Goal: Navigation & Orientation: Understand site structure

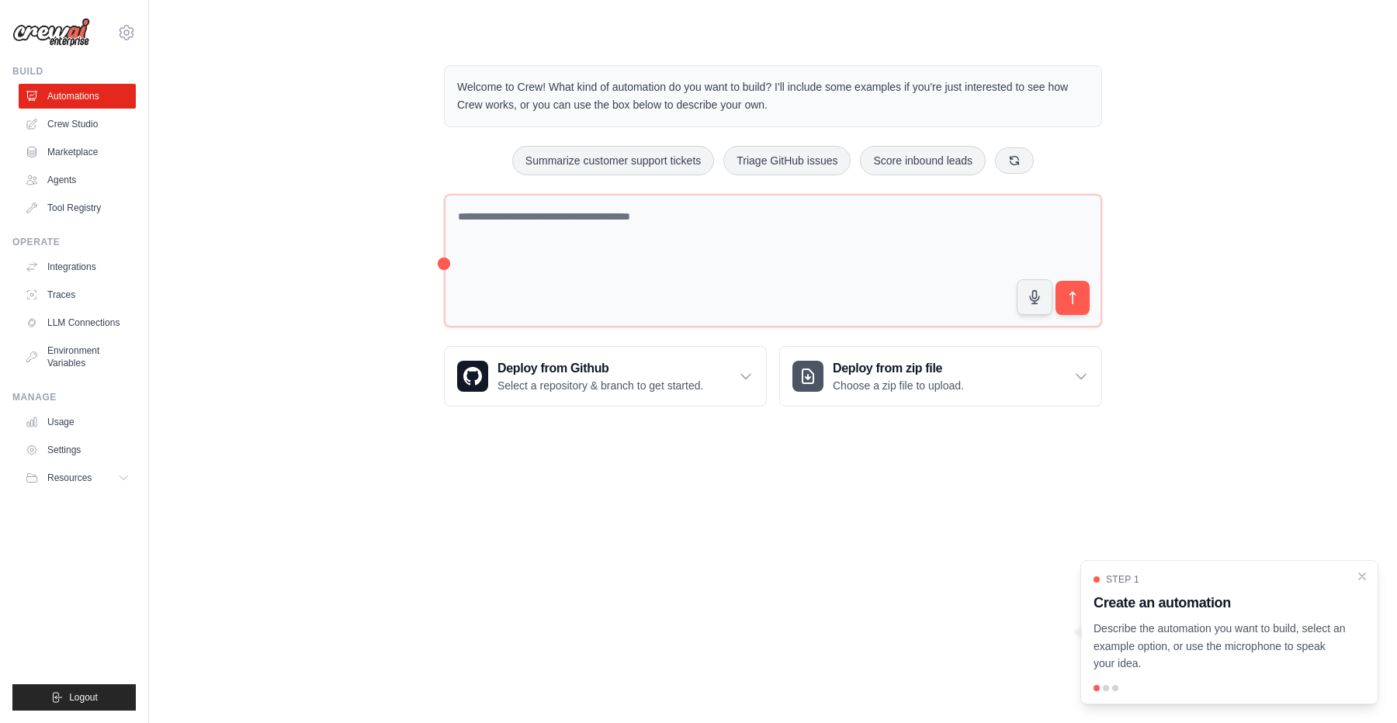
click at [383, 332] on div "Welcome to Crew! What kind of automation do you want to build? I'll include som…" at bounding box center [773, 235] width 1198 height 391
click at [107, 127] on link "Crew Studio" at bounding box center [78, 124] width 117 height 25
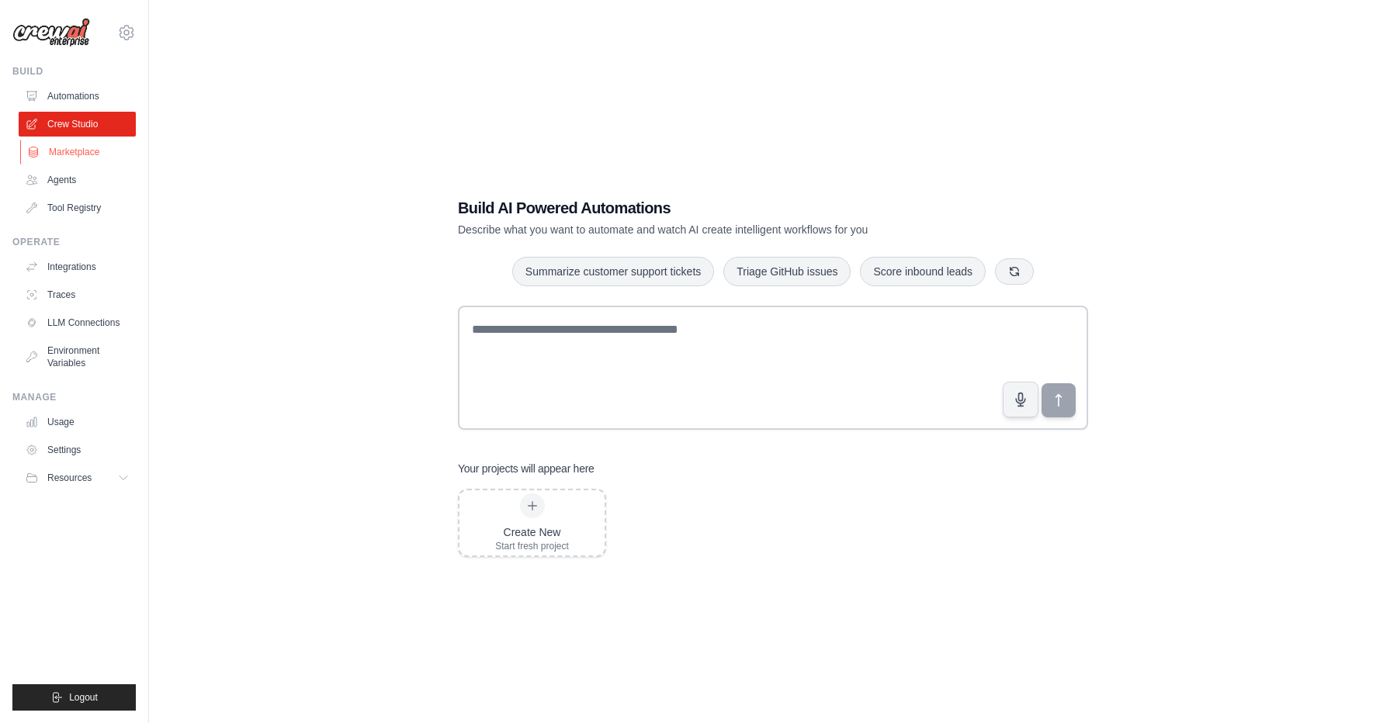
click at [99, 158] on link "Marketplace" at bounding box center [78, 152] width 117 height 25
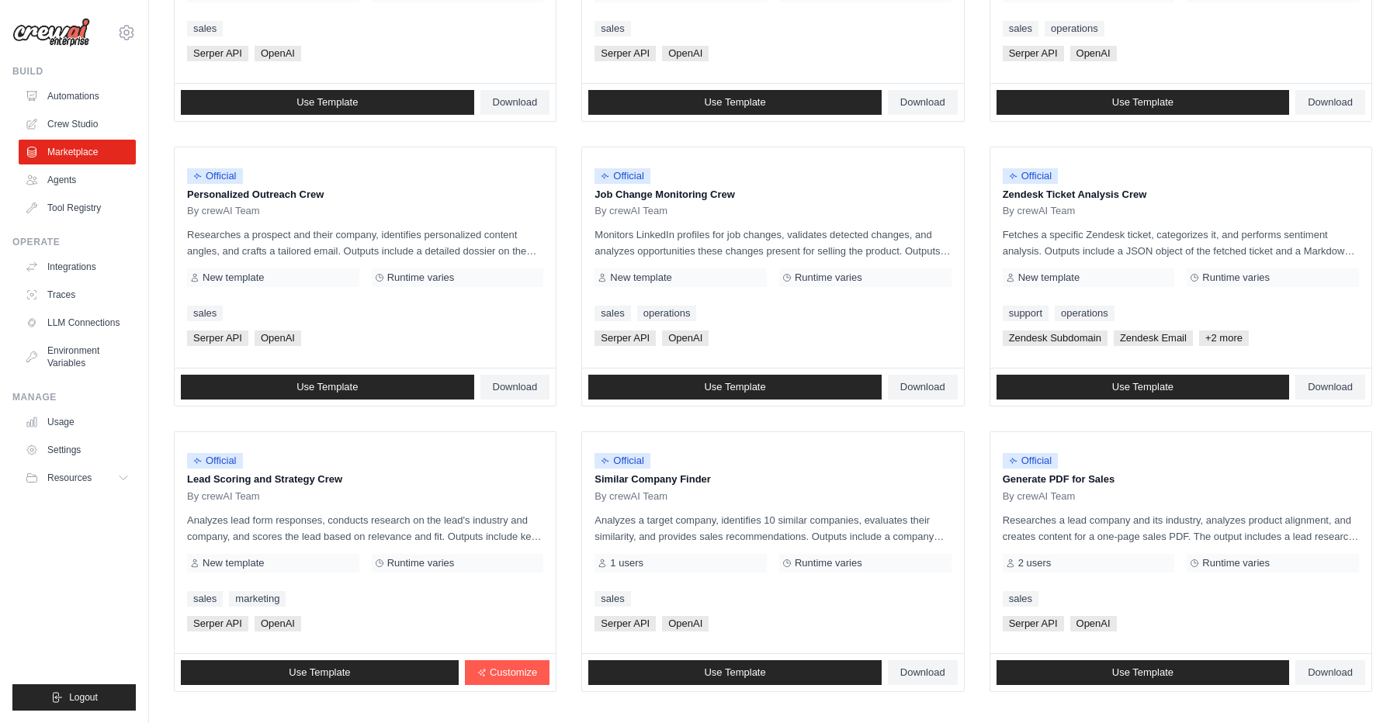
scroll to position [715, 0]
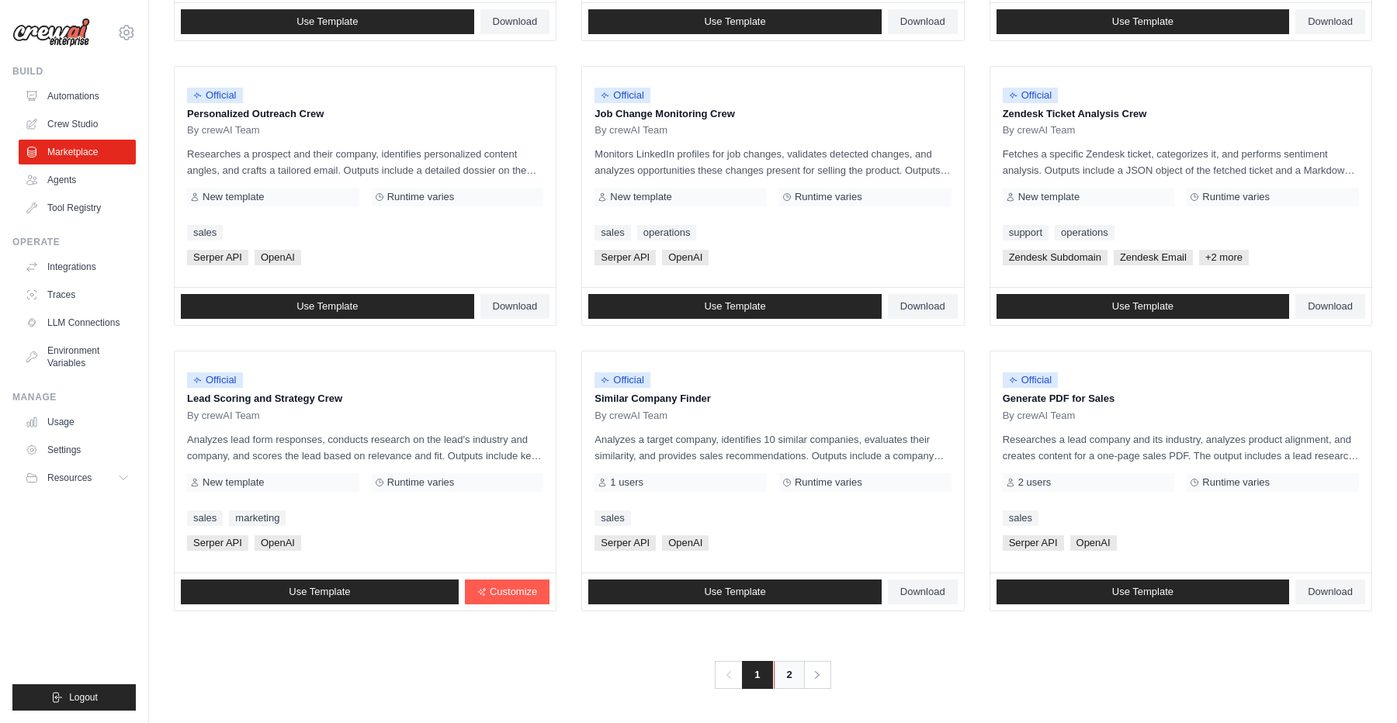
click at [783, 682] on link "2" at bounding box center [789, 675] width 31 height 28
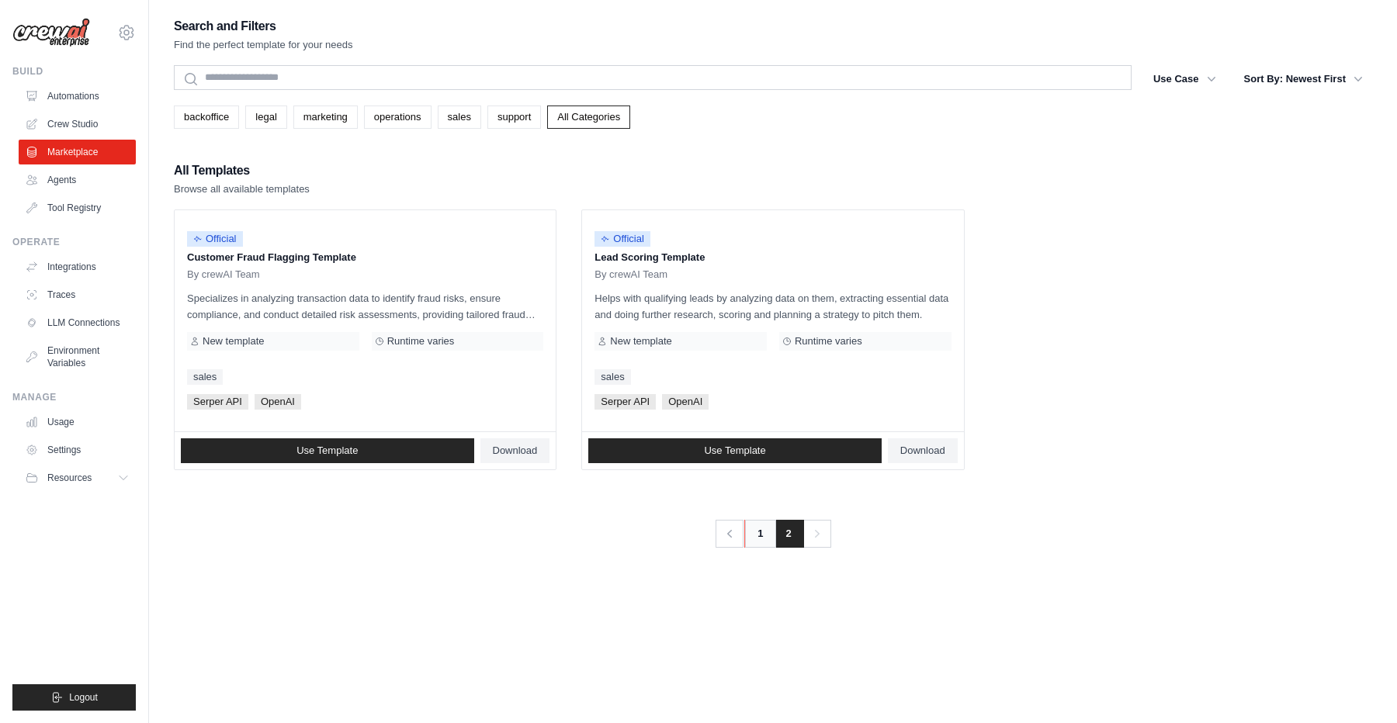
click at [757, 536] on link "1" at bounding box center [759, 534] width 31 height 28
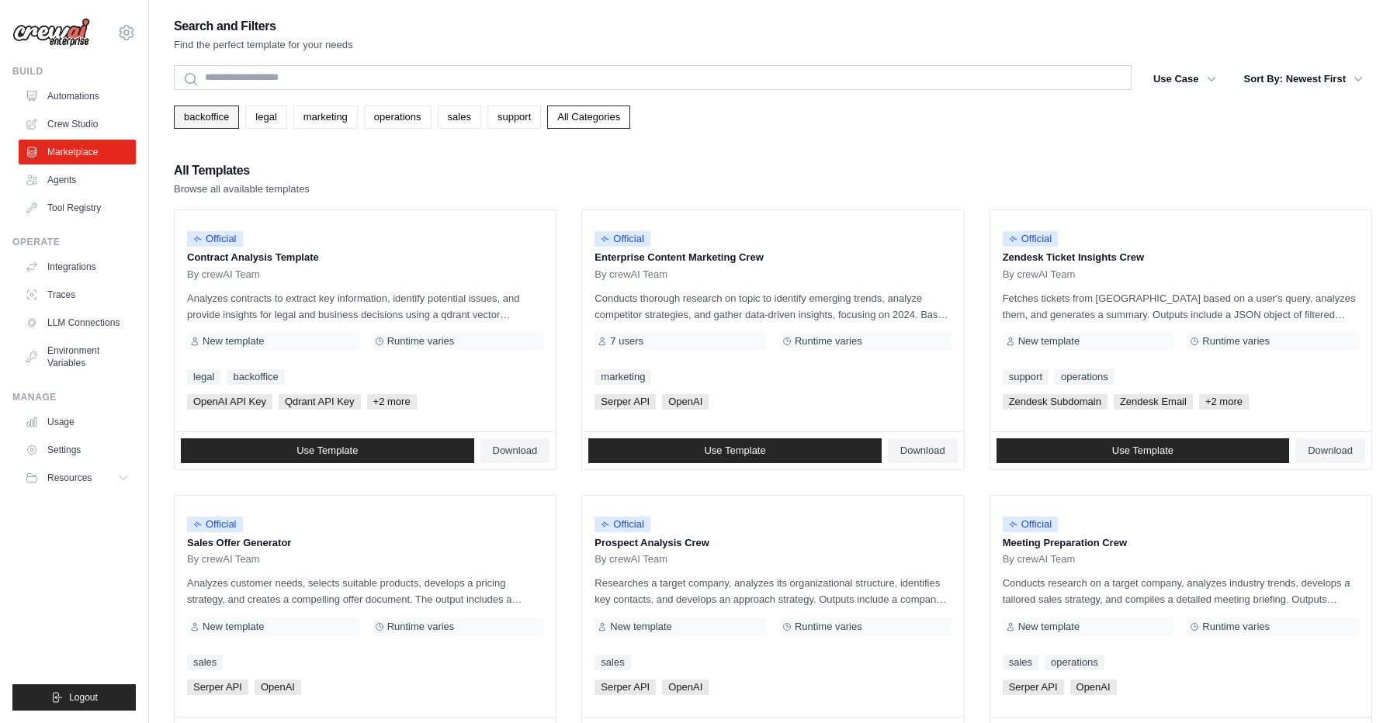
click at [217, 114] on link "backoffice" at bounding box center [206, 117] width 65 height 23
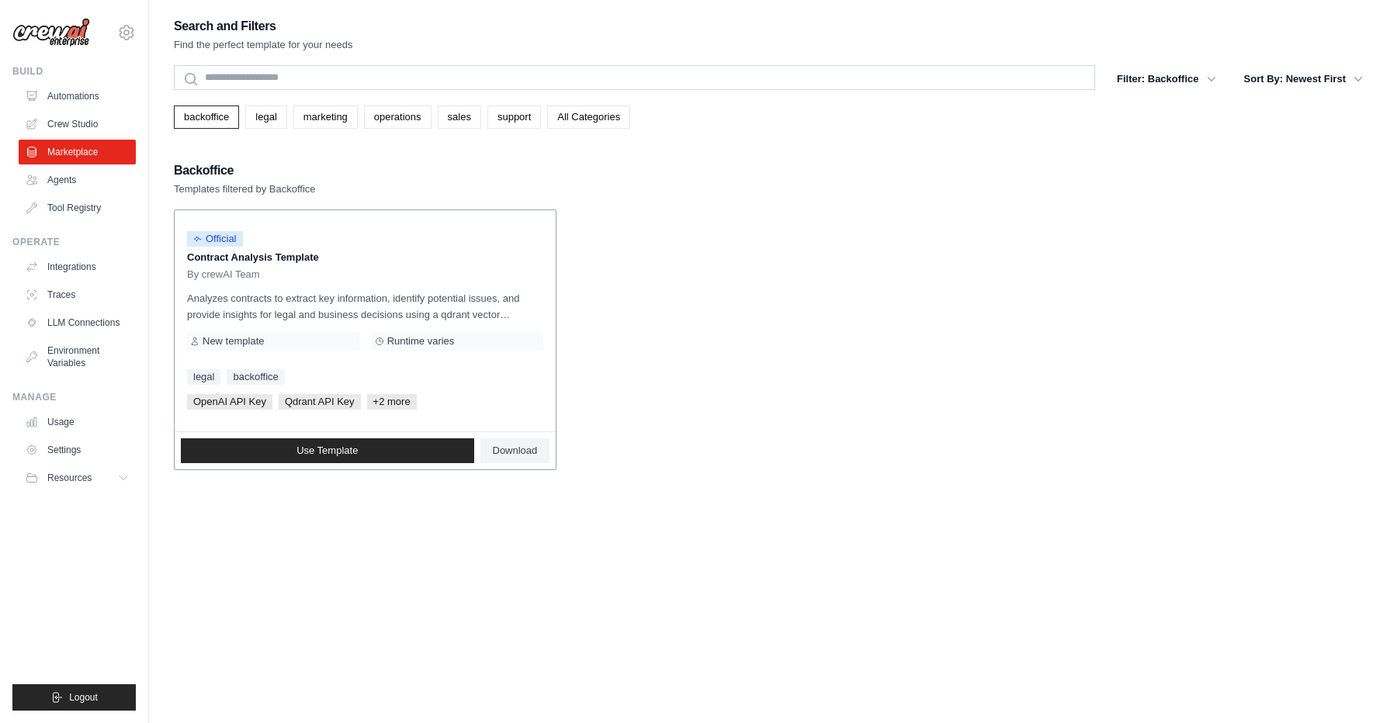
click at [316, 271] on div "By crewAI Team" at bounding box center [365, 274] width 356 height 12
click at [268, 114] on link "legal" at bounding box center [265, 117] width 41 height 23
click at [313, 119] on link "marketing" at bounding box center [325, 117] width 64 height 23
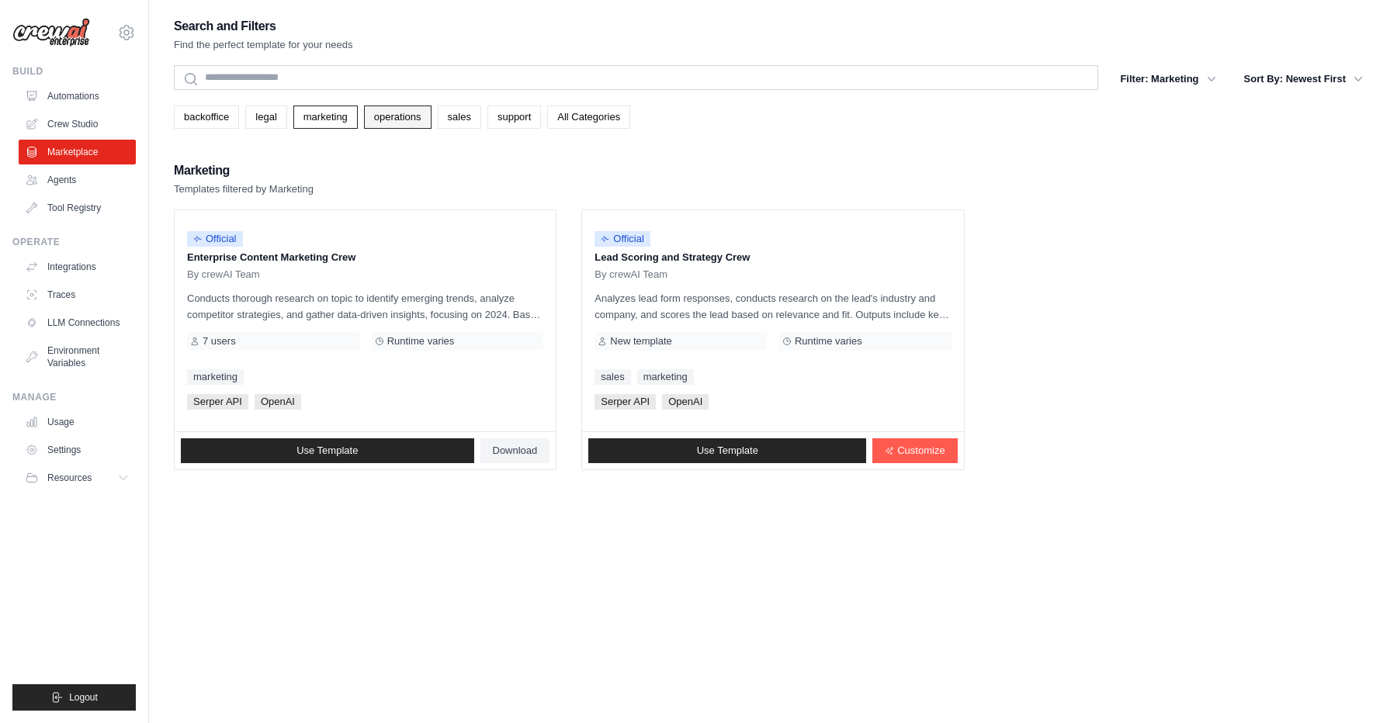
click at [382, 122] on link "operations" at bounding box center [398, 117] width 68 height 23
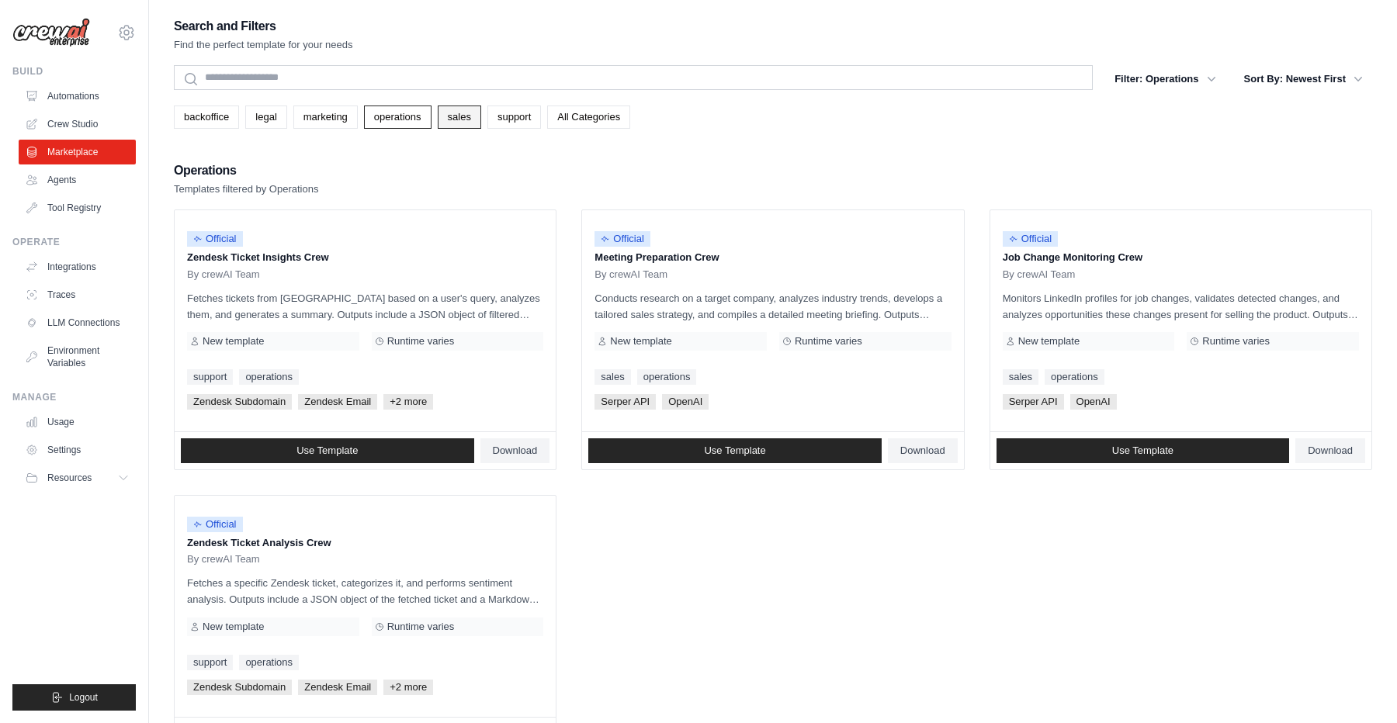
click at [457, 115] on link "sales" at bounding box center [459, 117] width 43 height 23
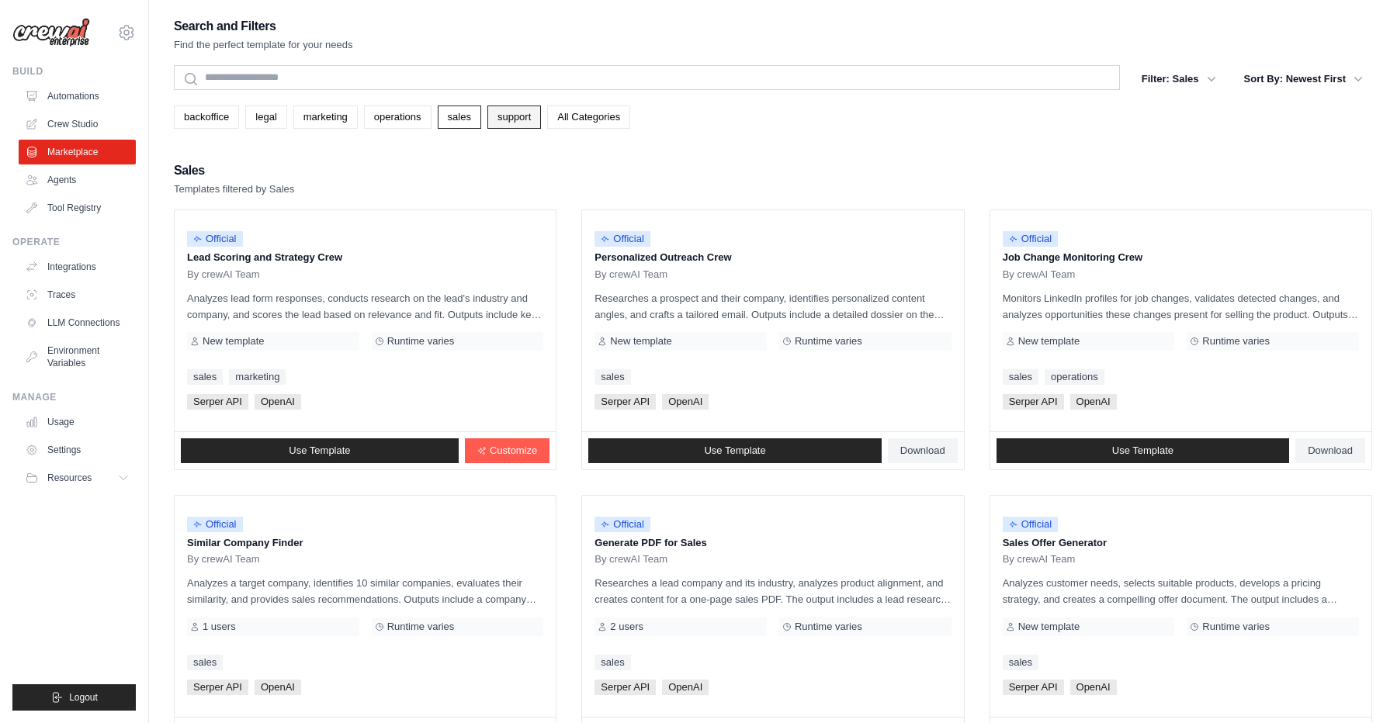
click at [512, 125] on link "support" at bounding box center [514, 117] width 54 height 23
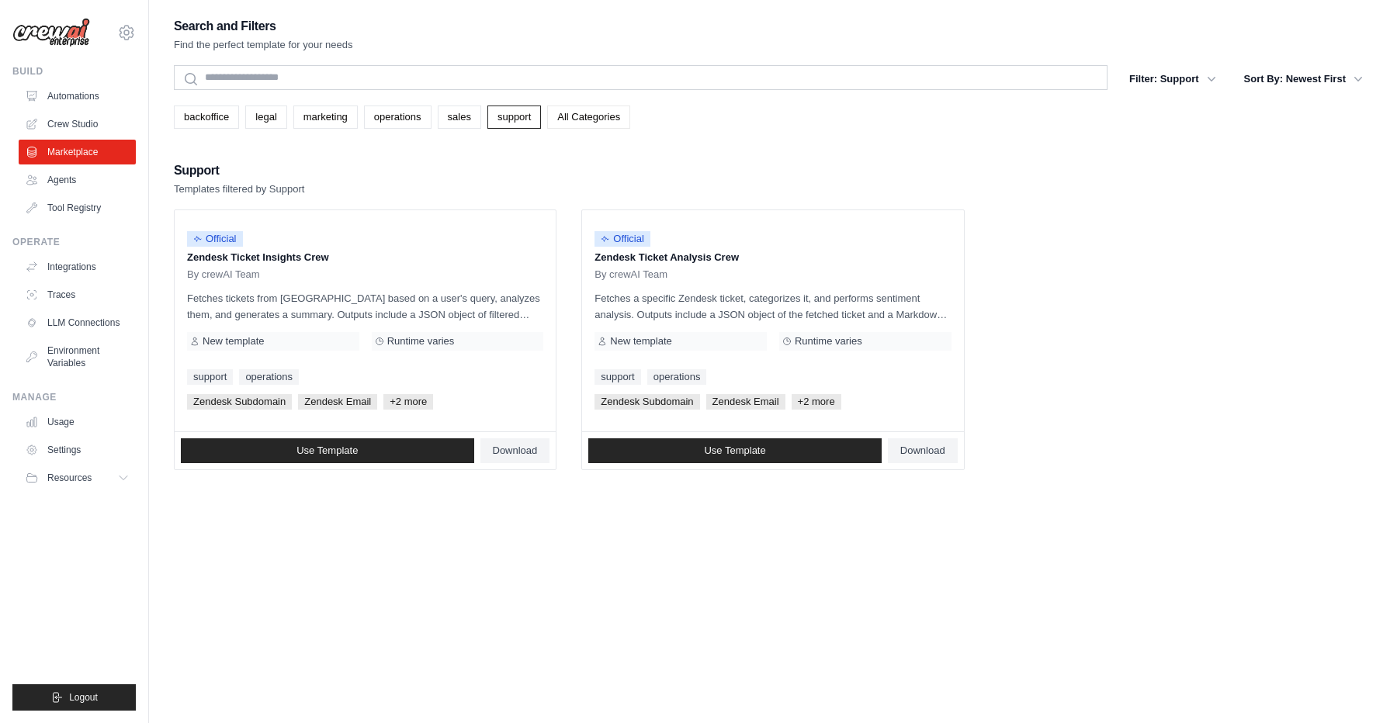
click at [579, 123] on link "All Categories" at bounding box center [588, 117] width 83 height 23
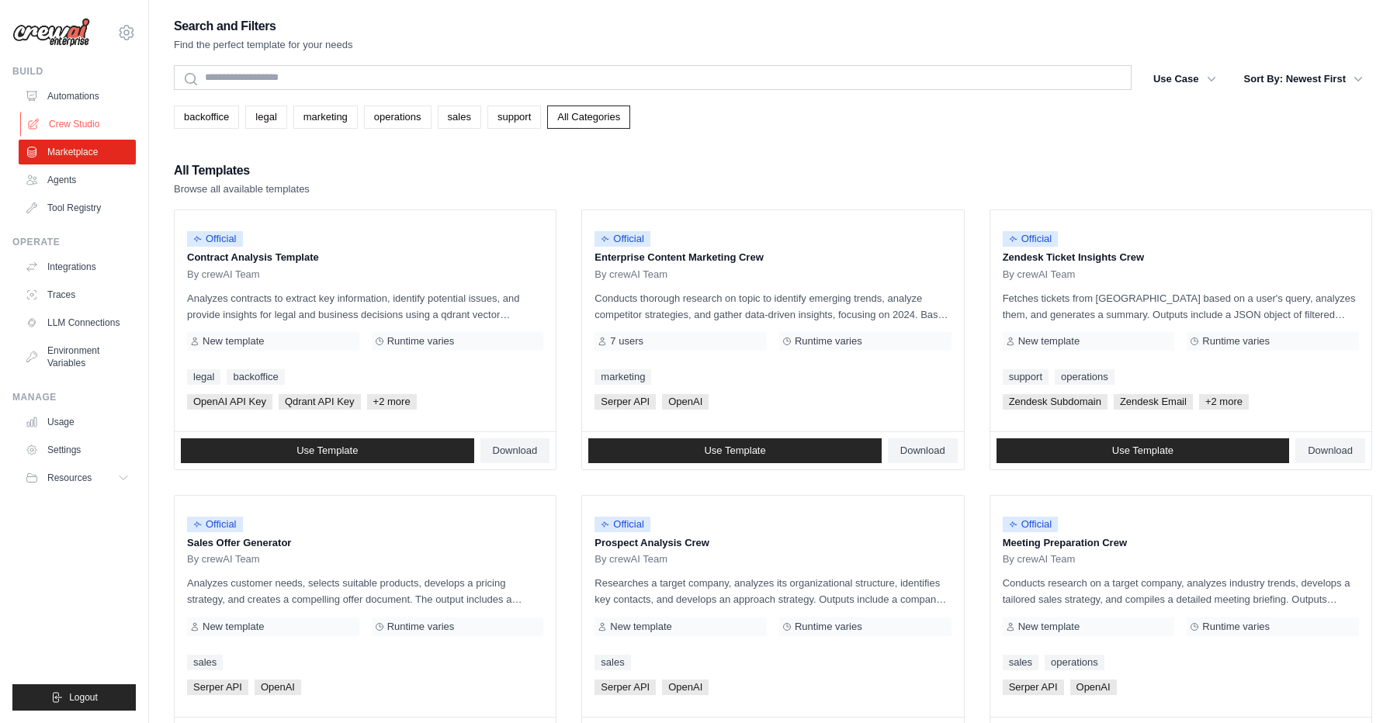
click at [94, 127] on link "Crew Studio" at bounding box center [78, 124] width 117 height 25
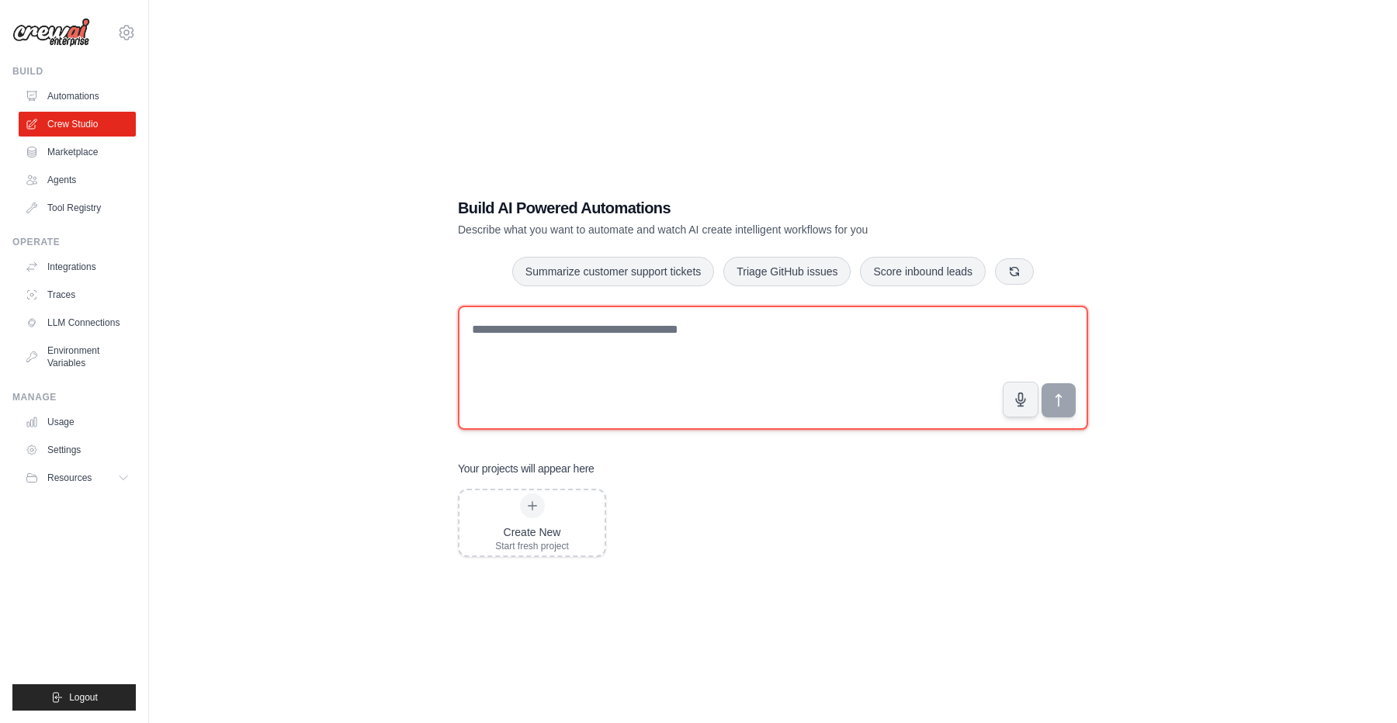
click at [519, 364] on textarea at bounding box center [773, 368] width 630 height 124
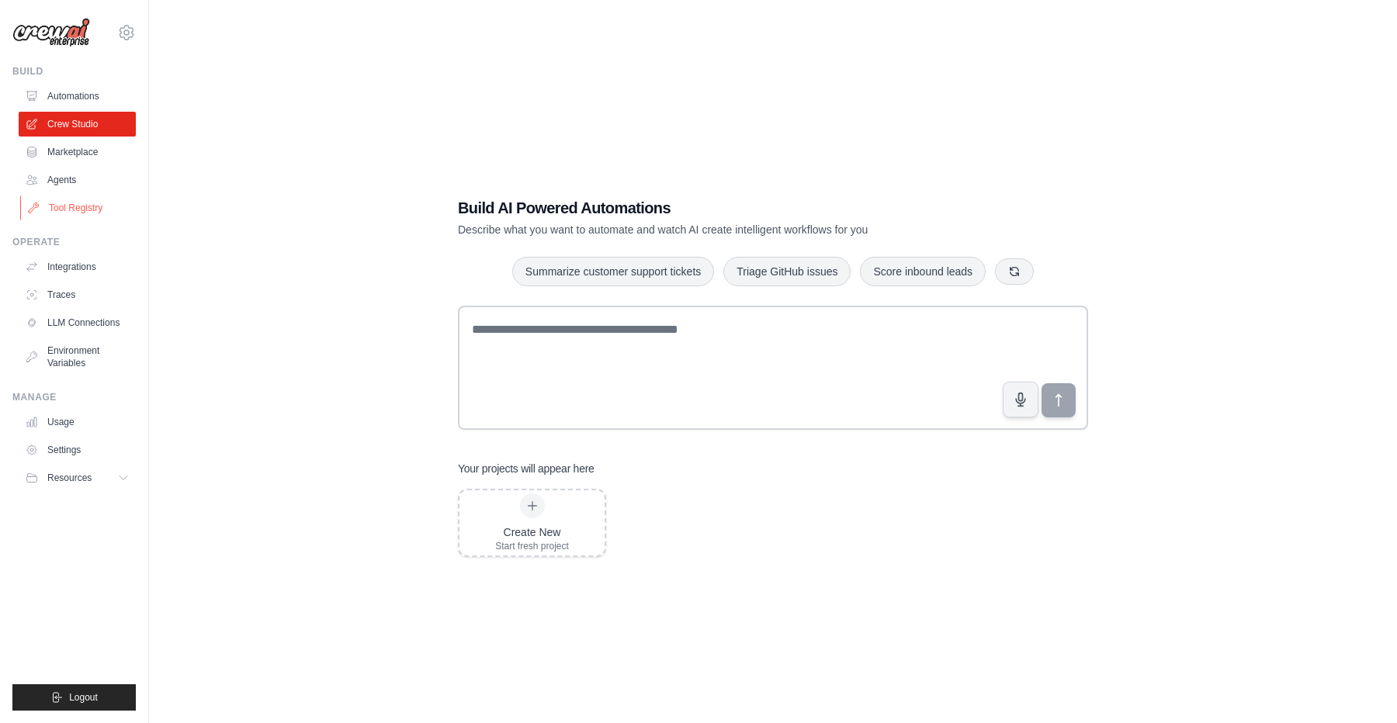
click at [92, 209] on link "Tool Registry" at bounding box center [78, 208] width 117 height 25
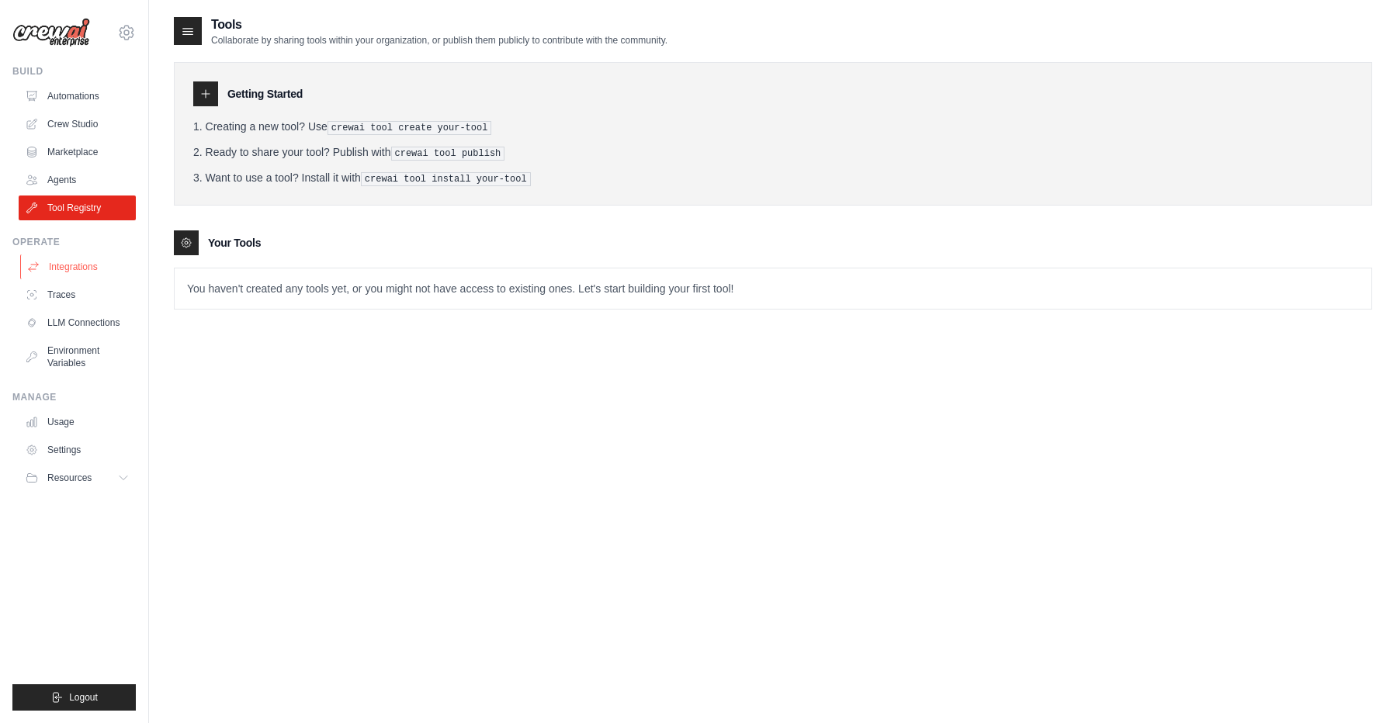
click at [89, 274] on link "Integrations" at bounding box center [78, 267] width 117 height 25
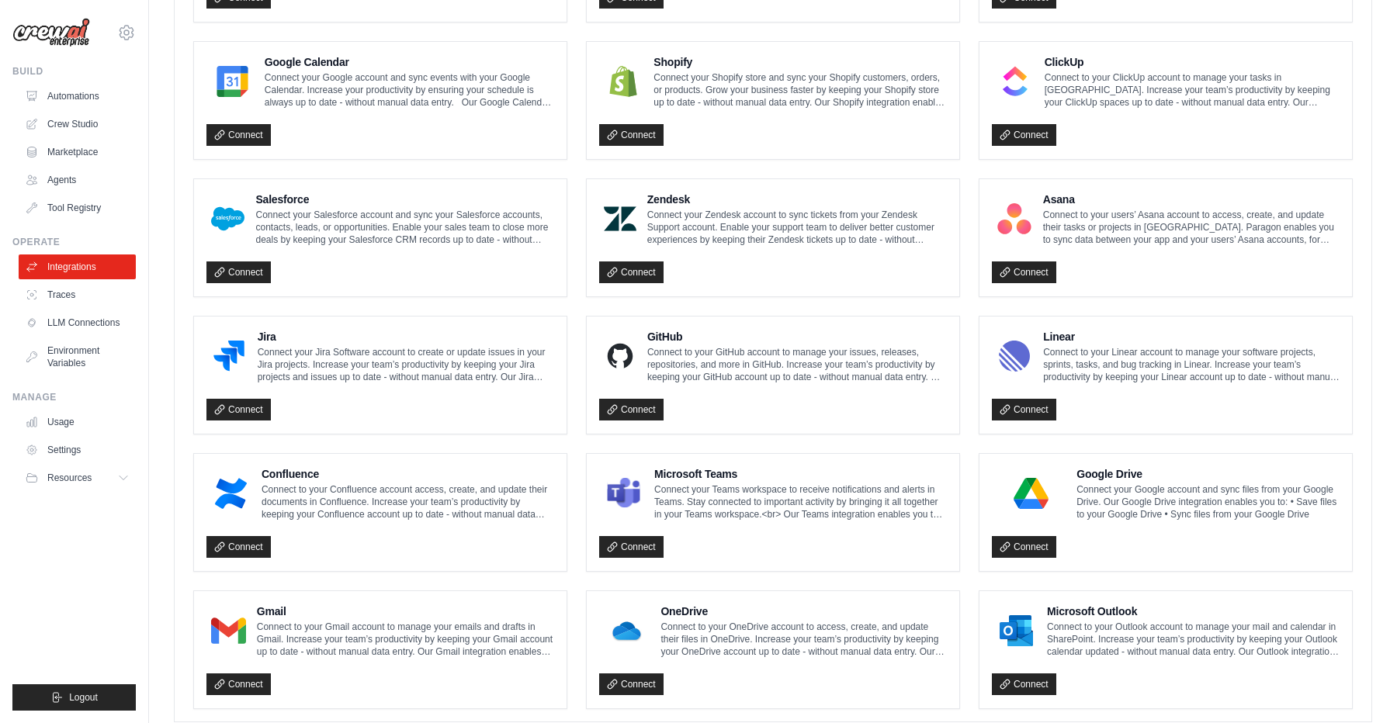
scroll to position [733, 0]
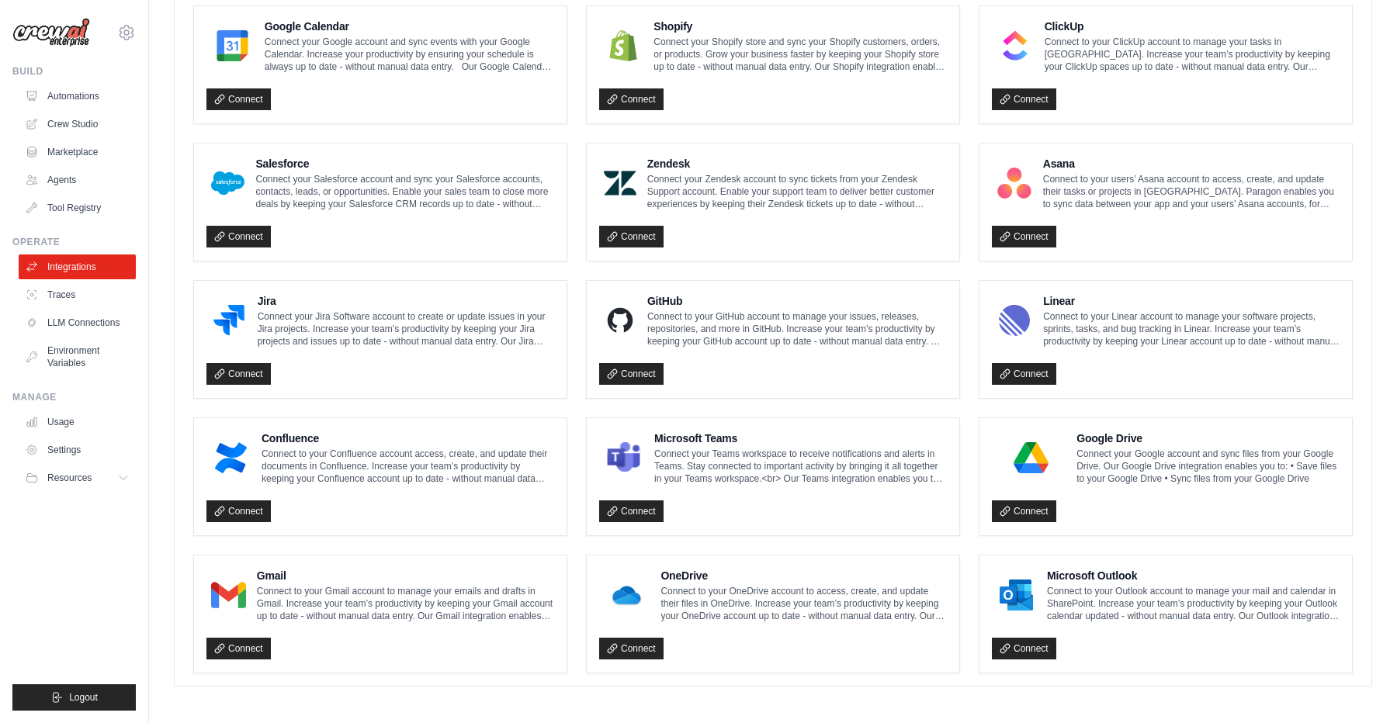
click at [1058, 601] on p "Connect to your Outlook account to manage your mail and calendar in SharePoint.…" at bounding box center [1193, 603] width 293 height 37
click at [1006, 580] on img at bounding box center [1016, 595] width 40 height 31
drag, startPoint x: 1006, startPoint y: 577, endPoint x: 1013, endPoint y: 587, distance: 12.9
click at [1006, 580] on img at bounding box center [1016, 595] width 40 height 31
click at [1048, 576] on h4 "Microsoft Outlook" at bounding box center [1193, 576] width 293 height 16
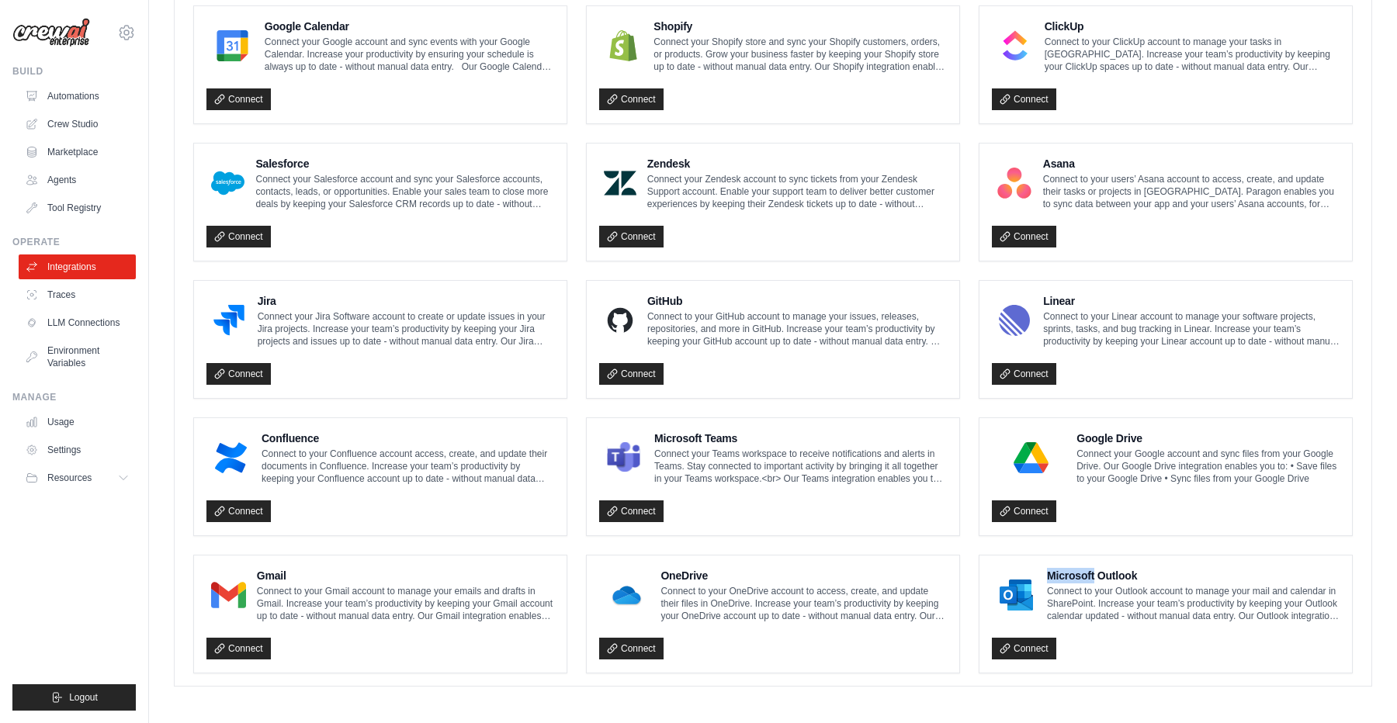
click at [1048, 576] on h4 "Microsoft Outlook" at bounding box center [1193, 576] width 293 height 16
click at [1047, 585] on p "Connect to your Outlook account to manage your mail and calendar in SharePoint.…" at bounding box center [1193, 603] width 293 height 37
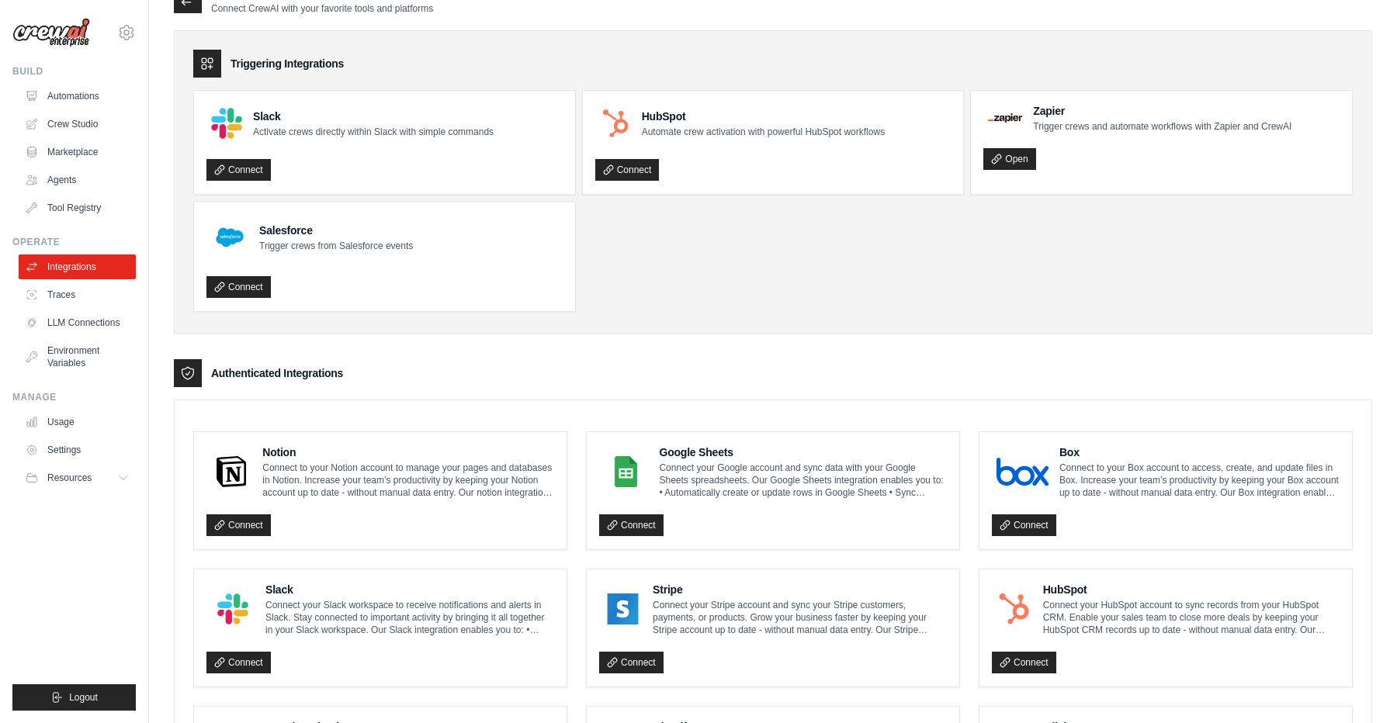
scroll to position [0, 0]
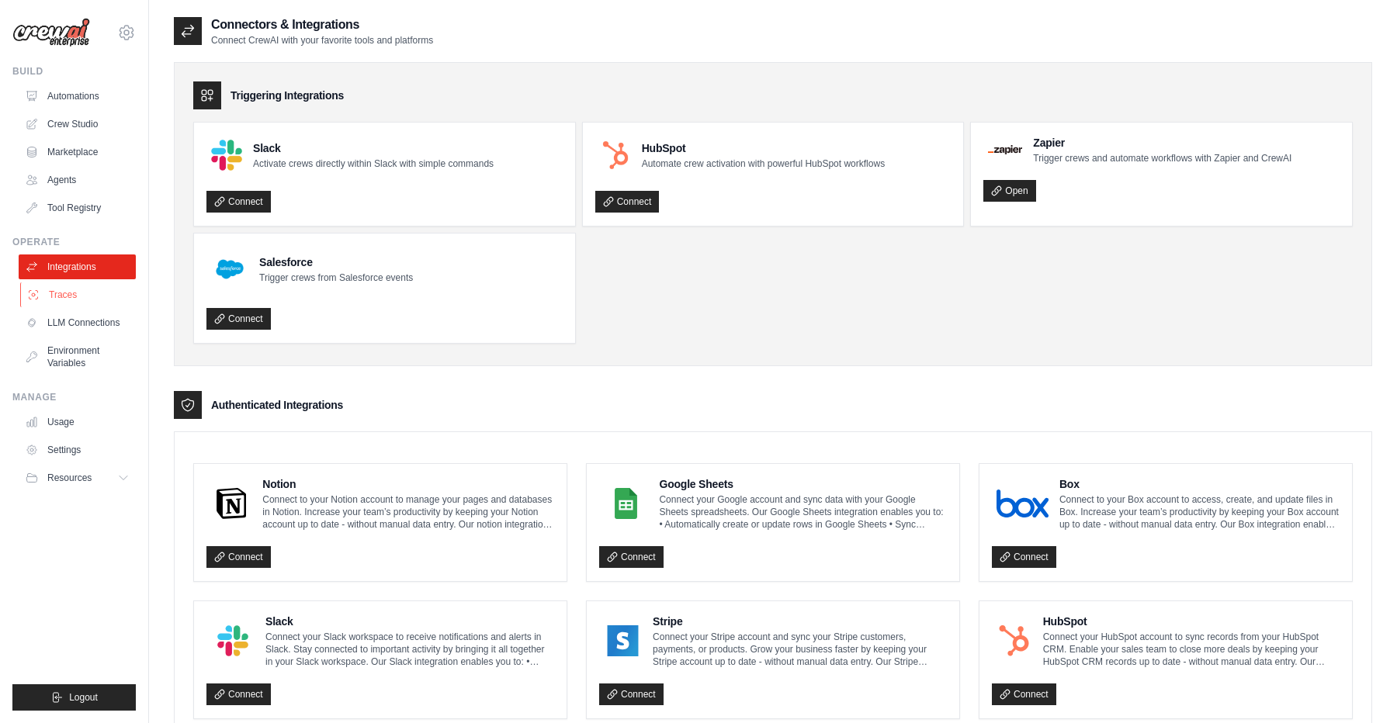
click at [61, 298] on link "Traces" at bounding box center [78, 294] width 117 height 25
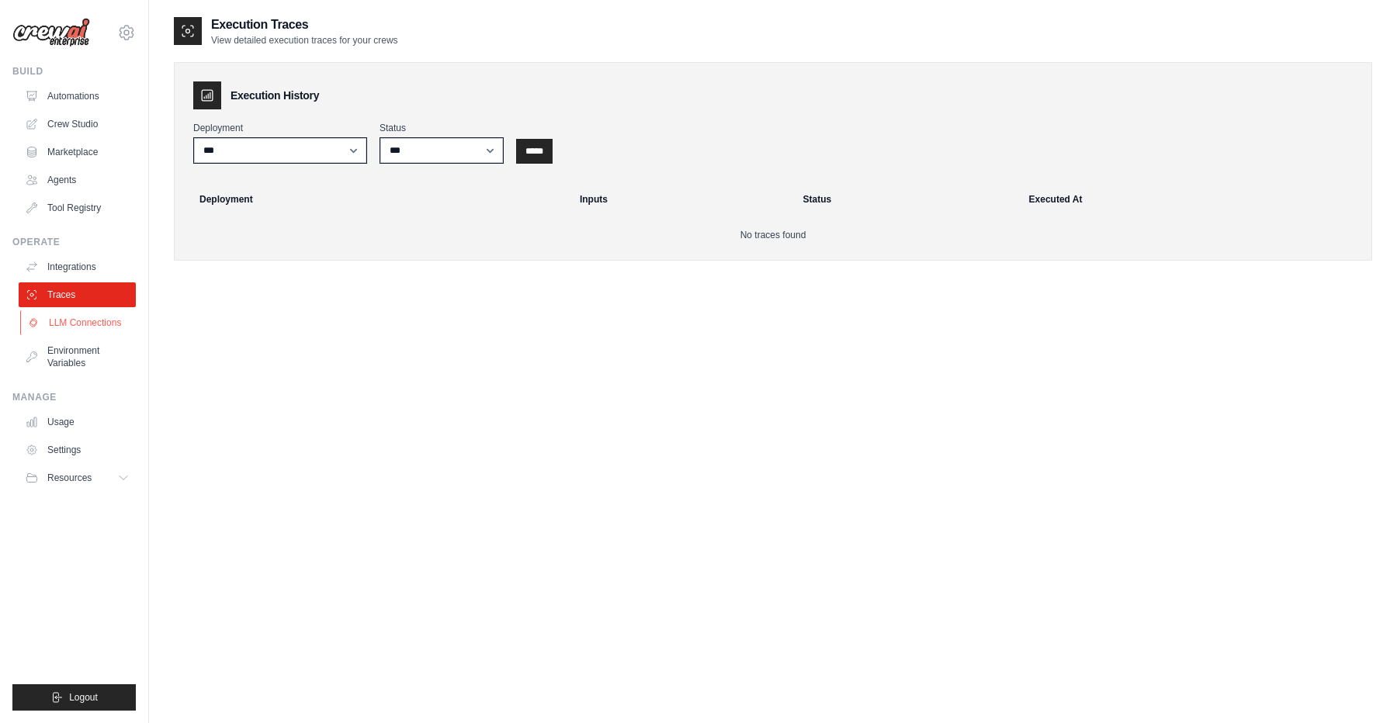
click at [80, 331] on link "LLM Connections" at bounding box center [78, 322] width 117 height 25
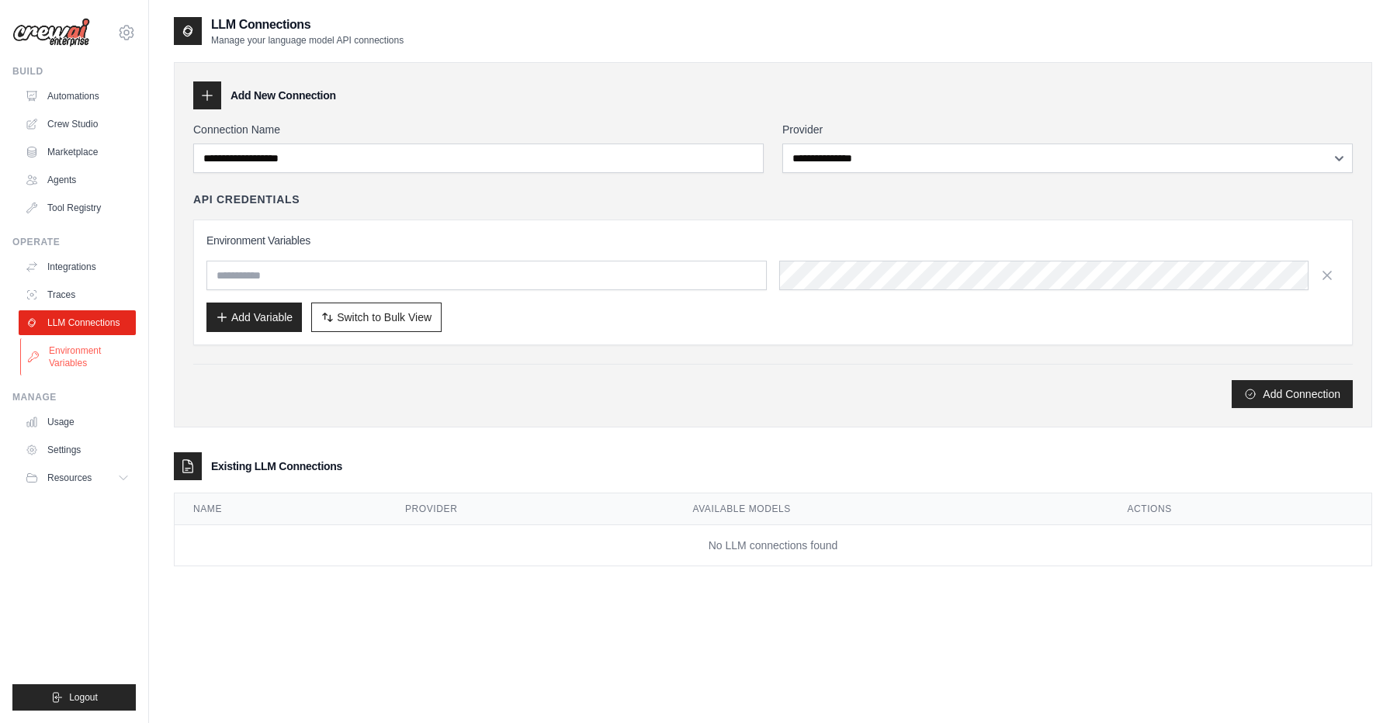
click at [92, 349] on link "Environment Variables" at bounding box center [78, 356] width 117 height 37
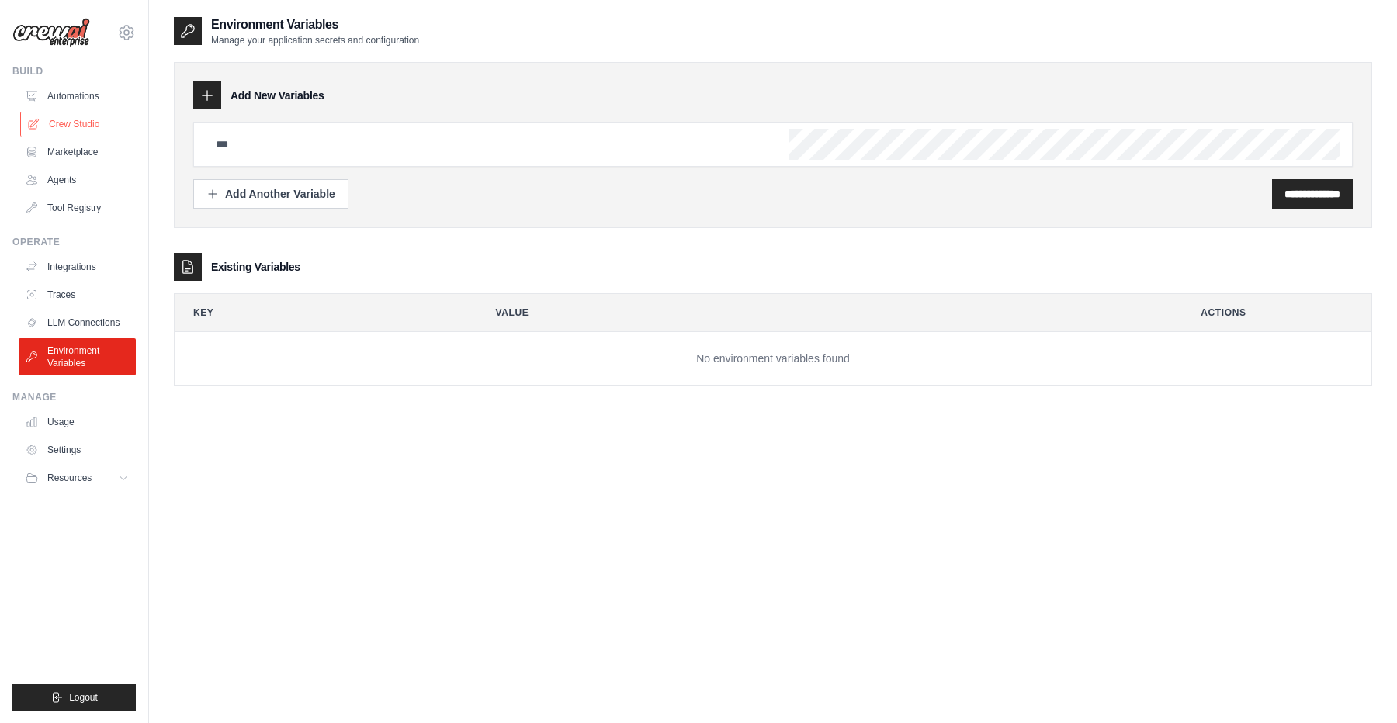
click at [80, 130] on link "Crew Studio" at bounding box center [78, 124] width 117 height 25
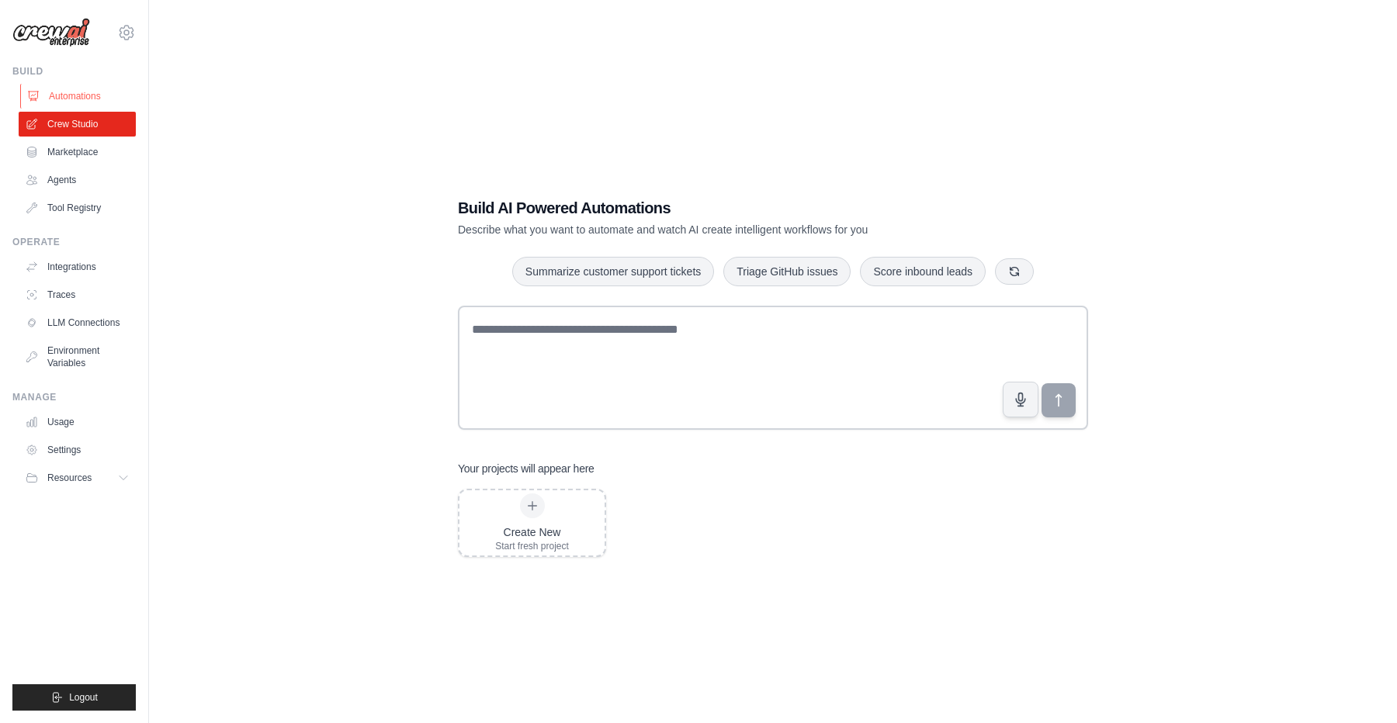
click at [72, 103] on link "Automations" at bounding box center [78, 96] width 117 height 25
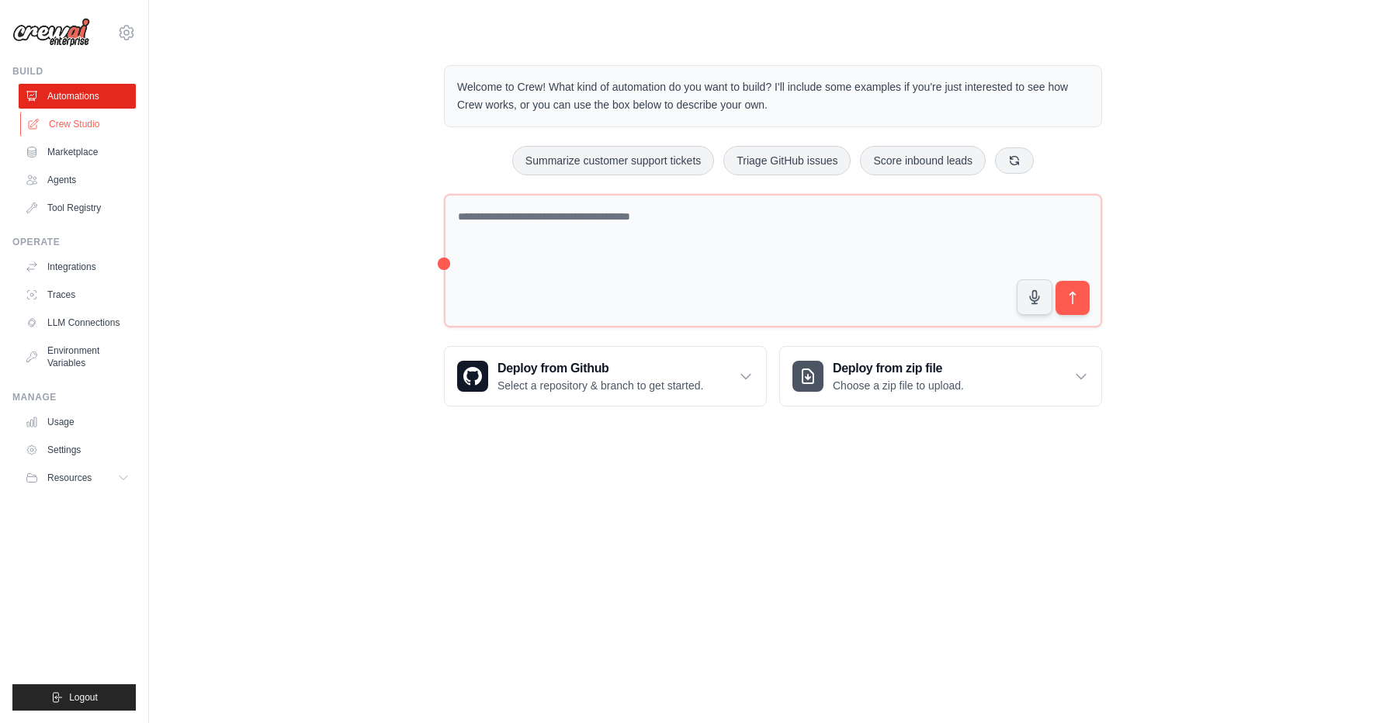
click at [74, 123] on link "Crew Studio" at bounding box center [78, 124] width 117 height 25
